Goal: Entertainment & Leisure: Consume media (video, audio)

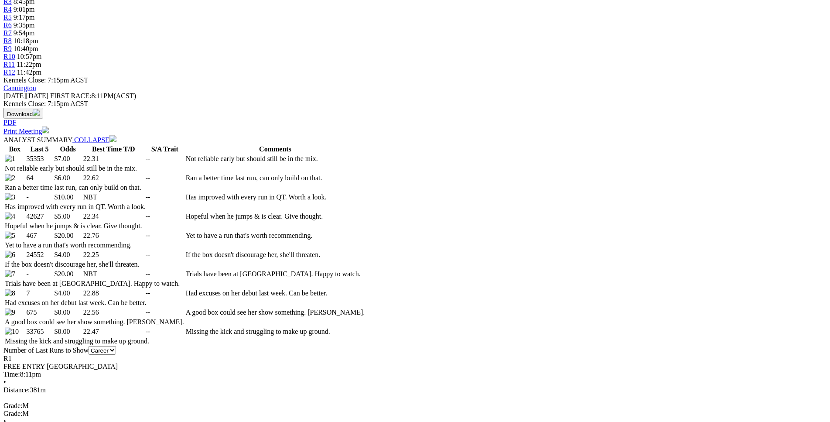
scroll to position [368, 0]
drag, startPoint x: 146, startPoint y: 207, endPoint x: 501, endPoint y: 203, distance: 354.7
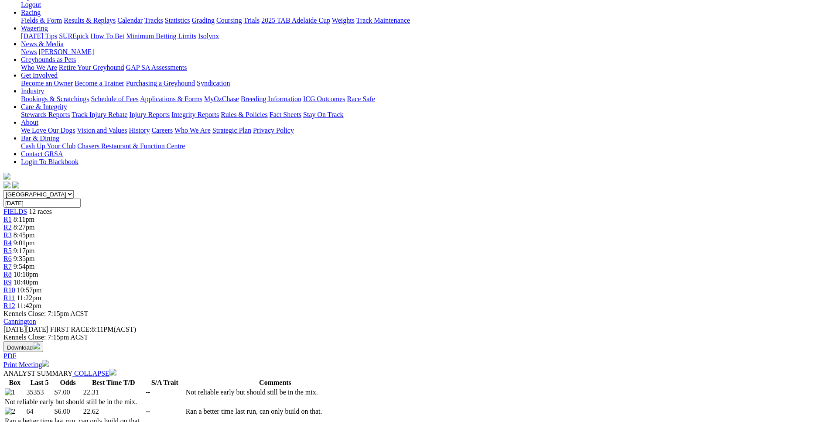
scroll to position [0, 0]
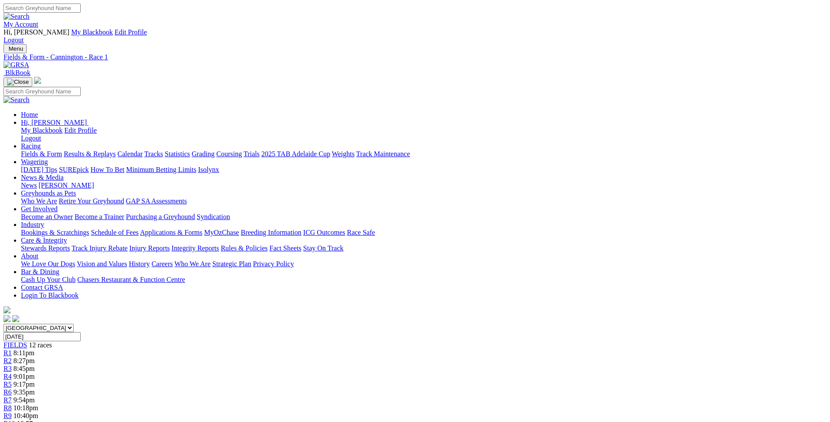
click at [35, 357] on span "8:27pm" at bounding box center [24, 360] width 21 height 7
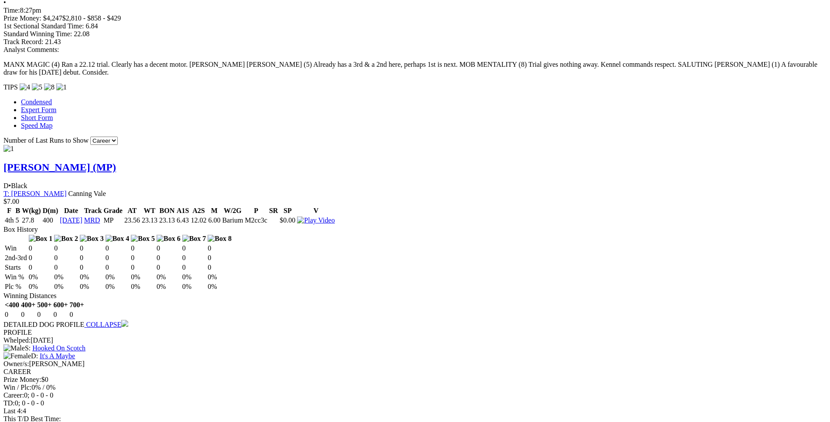
scroll to position [801, 0]
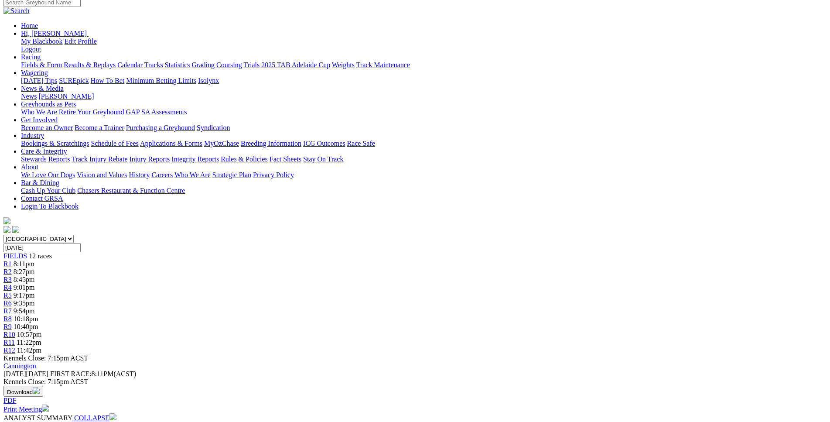
scroll to position [0, 0]
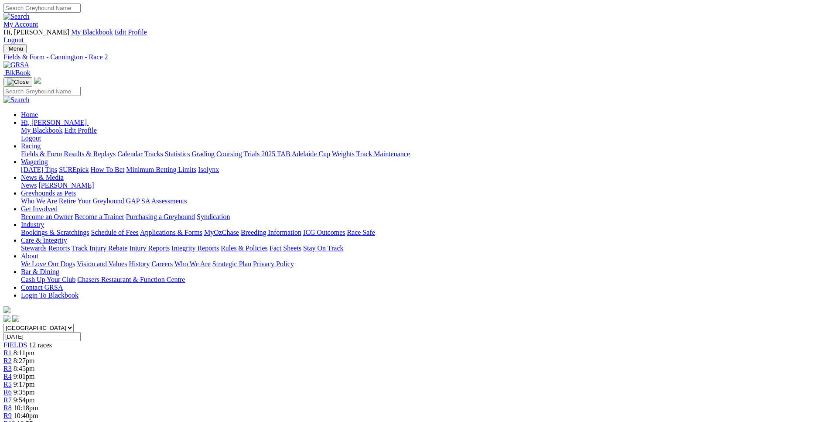
click at [12, 365] on span "R3" at bounding box center [7, 368] width 8 height 7
click at [12, 373] on span "R4" at bounding box center [7, 376] width 8 height 7
click at [35, 380] on span "9:17pm" at bounding box center [24, 383] width 21 height 7
click at [35, 388] on span "9:35pm" at bounding box center [24, 391] width 21 height 7
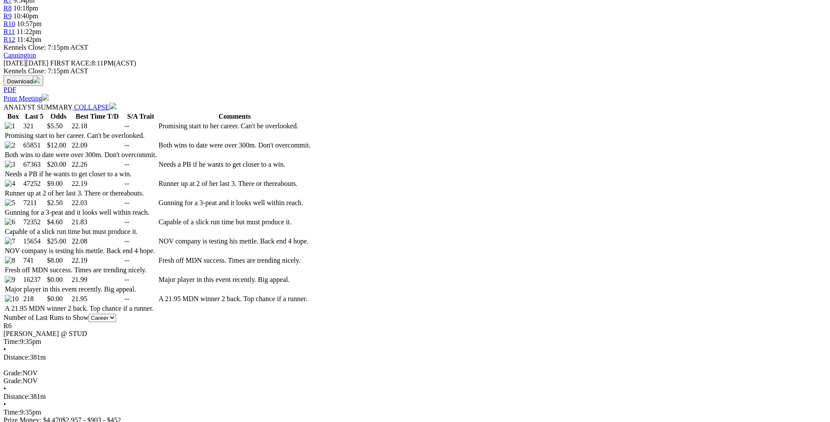
scroll to position [400, 0]
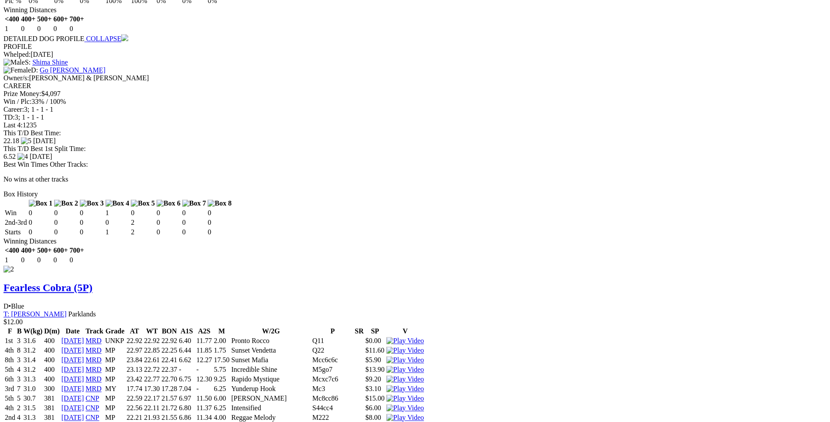
scroll to position [1111, 0]
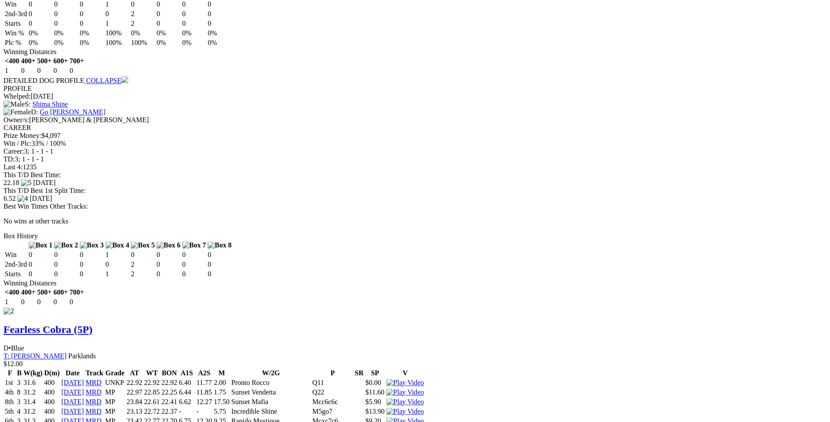
scroll to position [1067, 0]
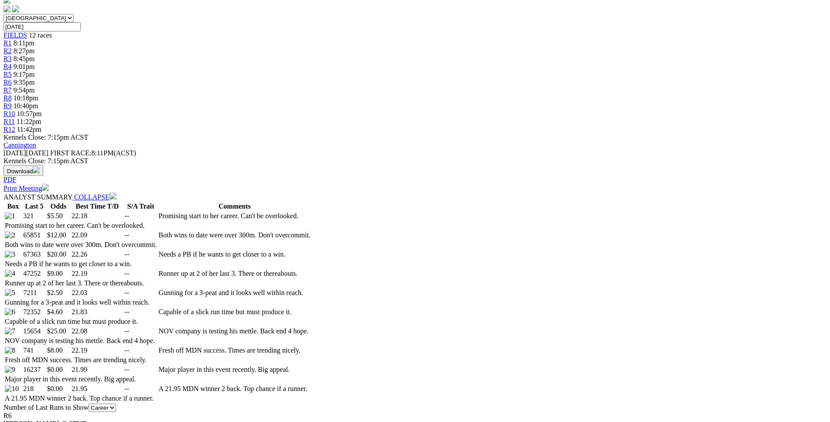
scroll to position [310, 0]
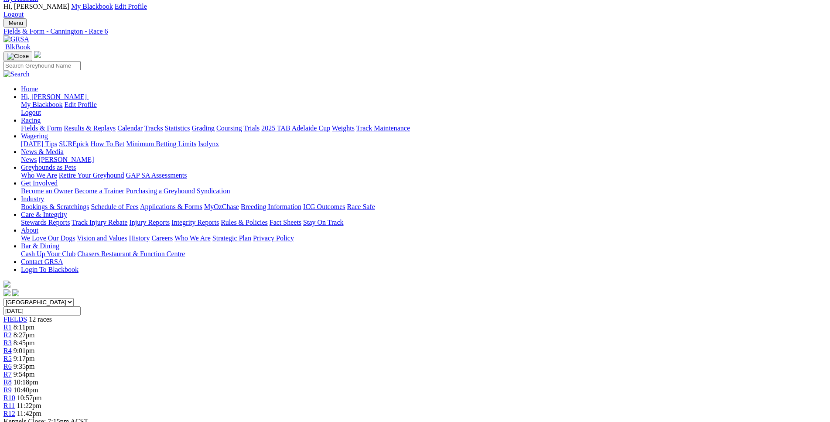
scroll to position [0, 0]
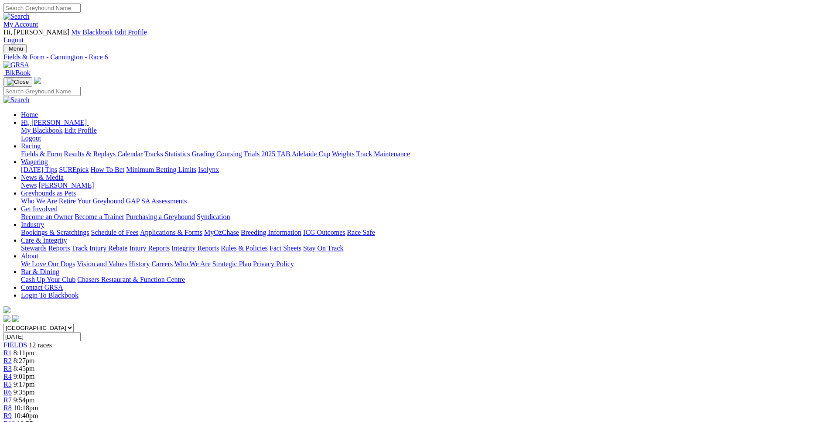
click at [38, 404] on span "10:18pm" at bounding box center [26, 407] width 25 height 7
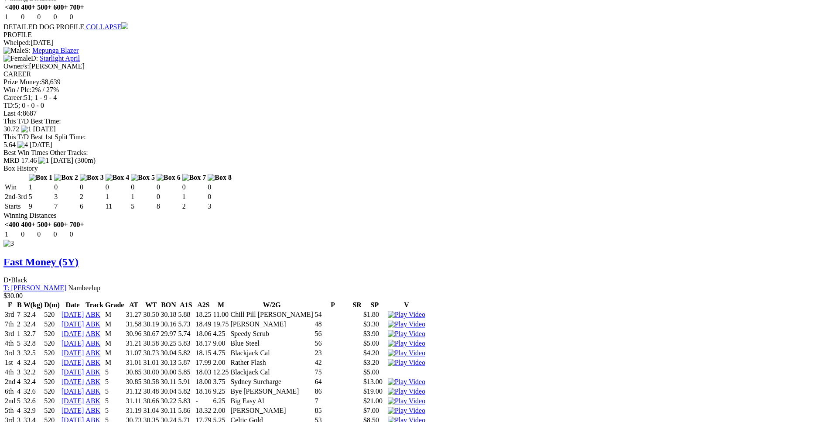
scroll to position [2135, 0]
